Goal: Task Accomplishment & Management: Use online tool/utility

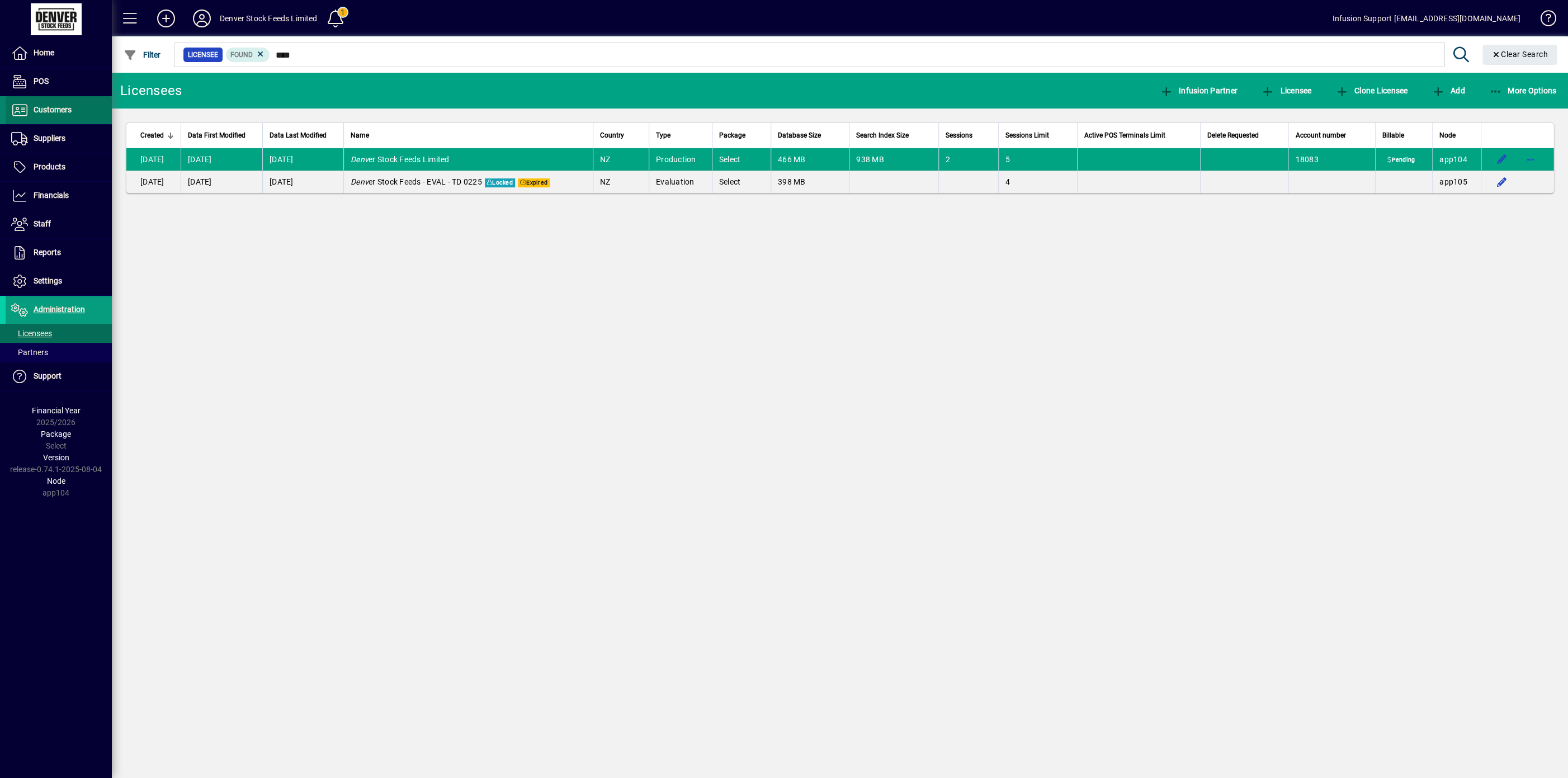
click at [55, 107] on span "Customers" at bounding box center [53, 110] width 38 height 9
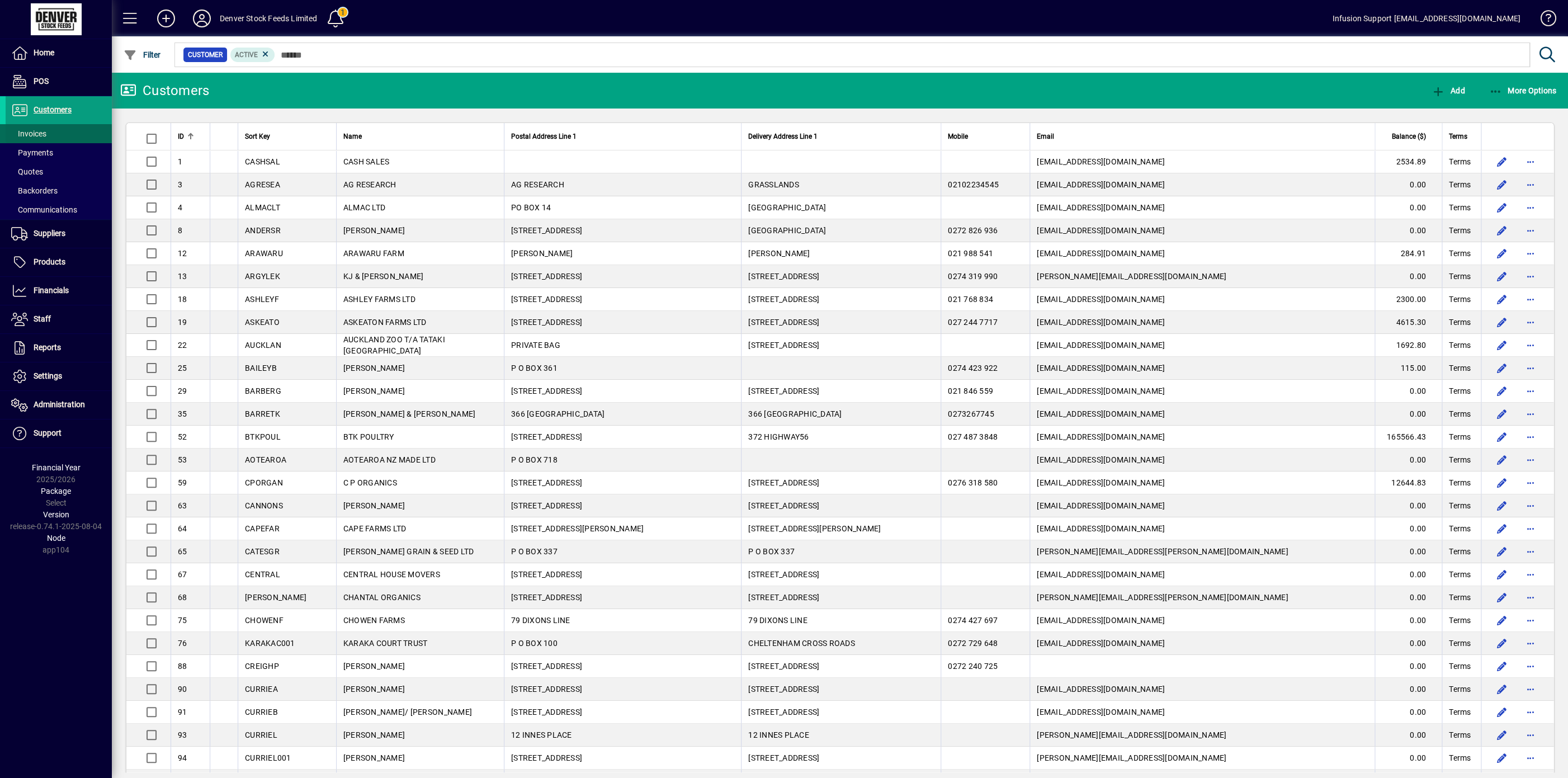
click at [36, 136] on span "Invoices" at bounding box center [28, 134] width 35 height 9
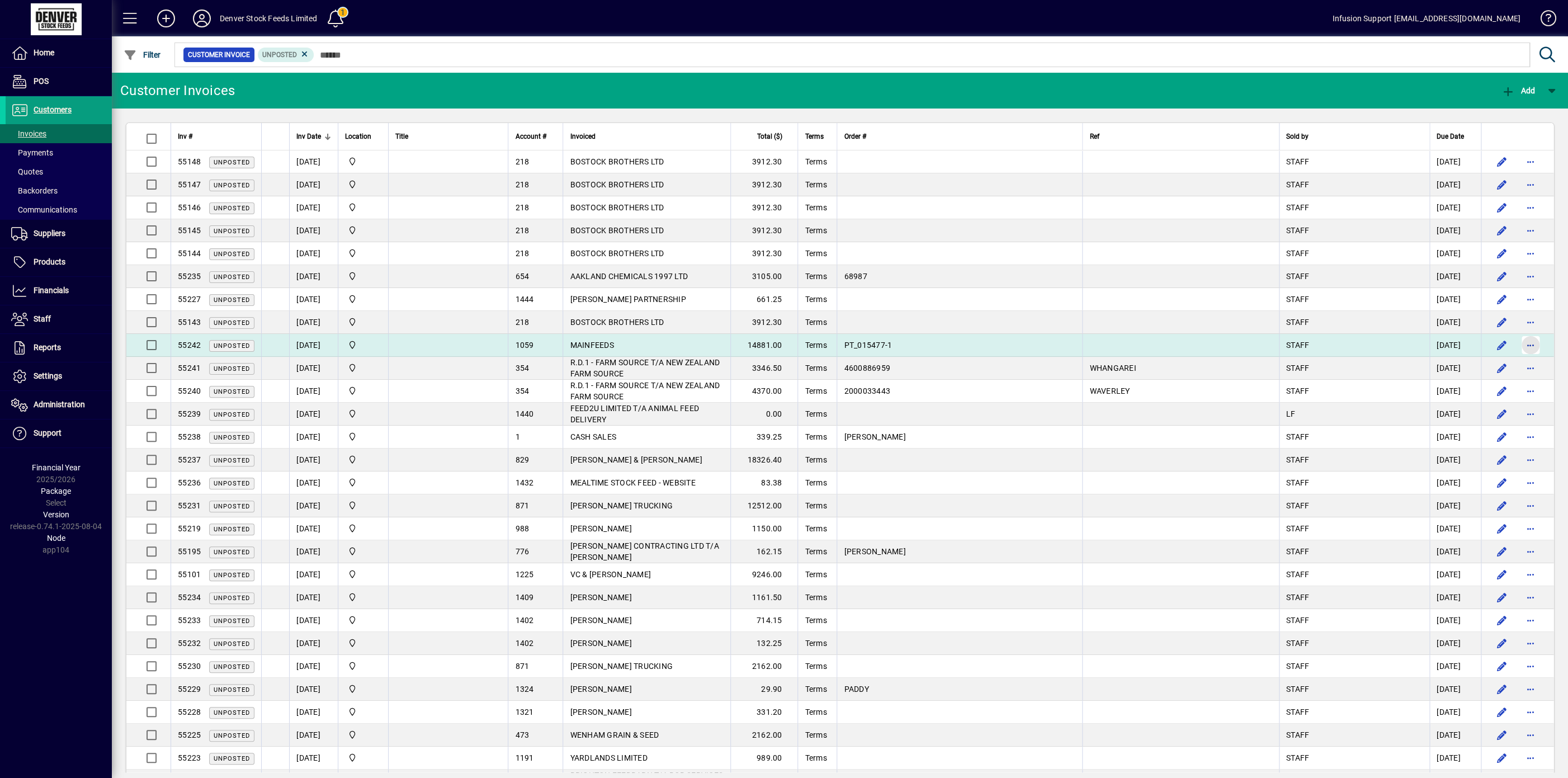
click at [1517, 351] on span "button" at bounding box center [1530, 345] width 27 height 27
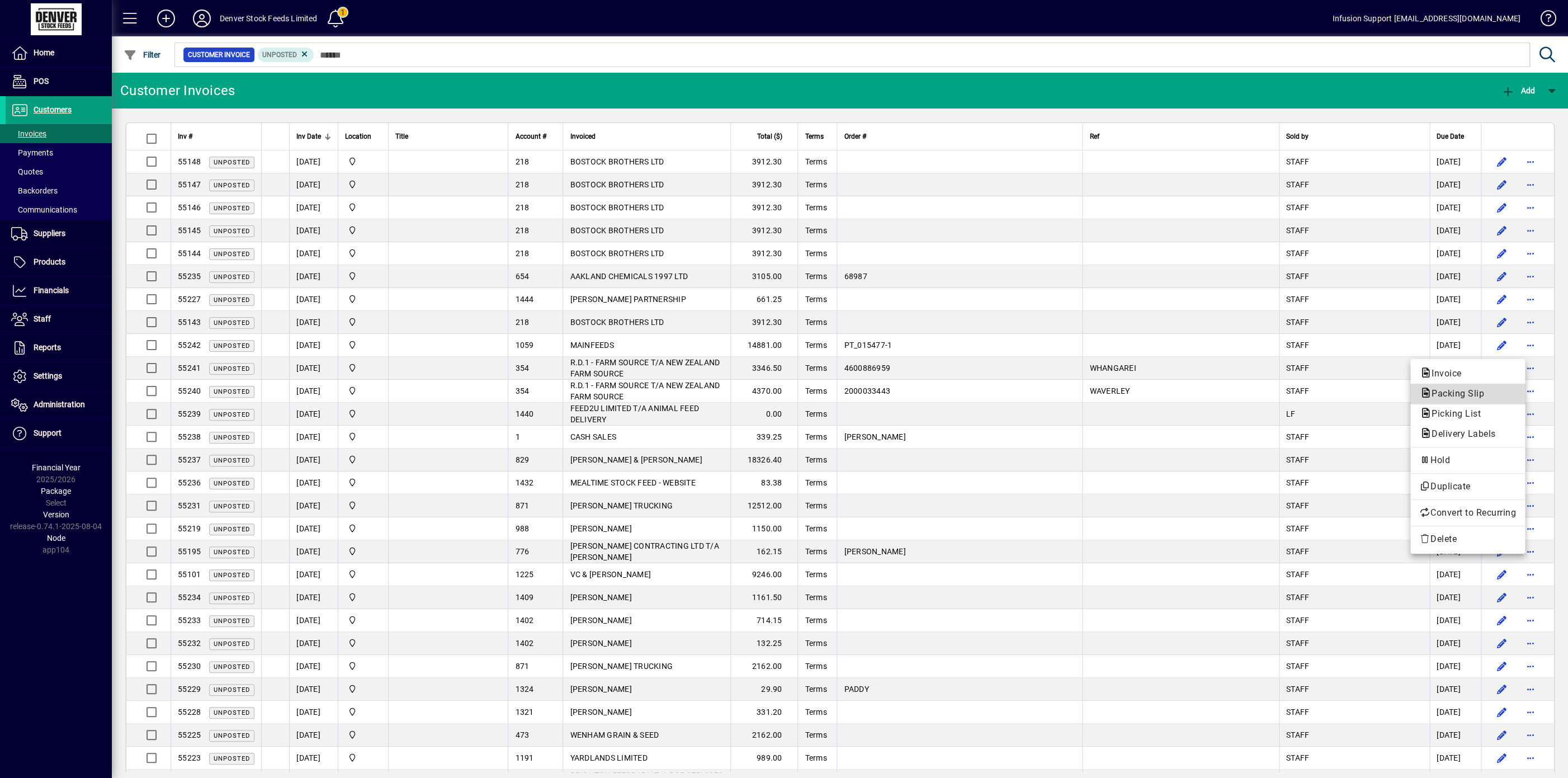
click at [1454, 390] on span "Packing Slip" at bounding box center [1455, 394] width 71 height 10
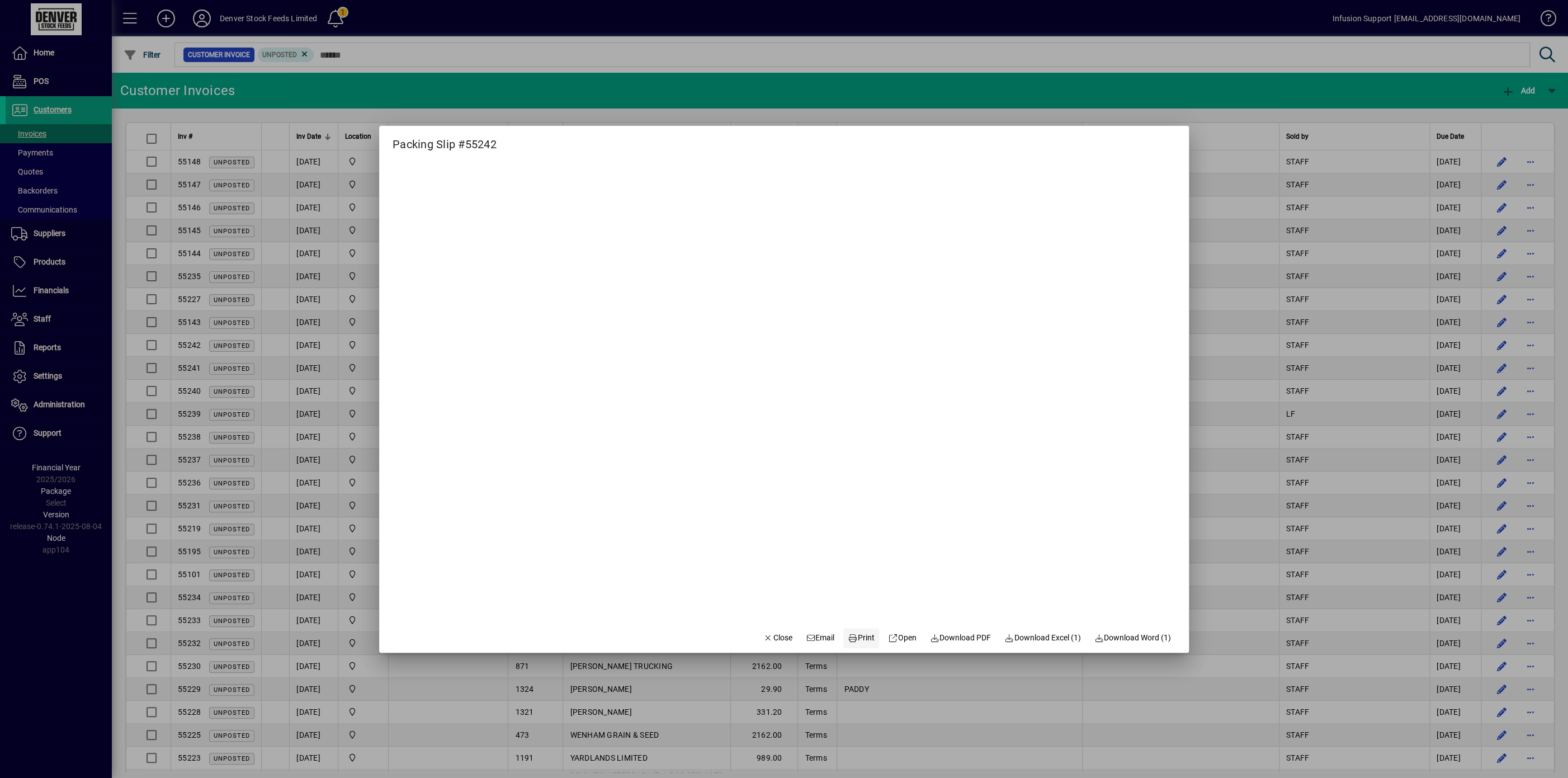
click at [848, 637] on icon at bounding box center [853, 638] width 10 height 8
click at [768, 638] on span "Close" at bounding box center [778, 638] width 29 height 12
